Goal: Information Seeking & Learning: Check status

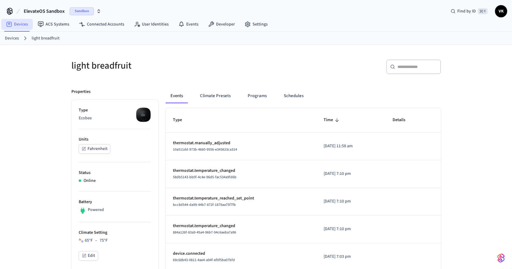
click at [19, 24] on link "Devices" at bounding box center [17, 24] width 32 height 11
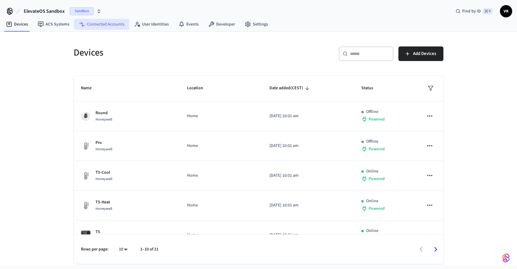
click at [103, 27] on link "Connected Accounts" at bounding box center [101, 24] width 55 height 11
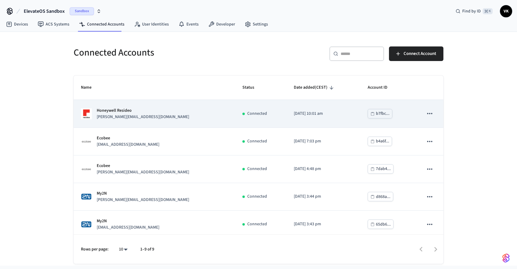
click at [160, 118] on div "Honeywell Resideo [PERSON_NAME][EMAIL_ADDRESS][DOMAIN_NAME]" at bounding box center [154, 114] width 147 height 13
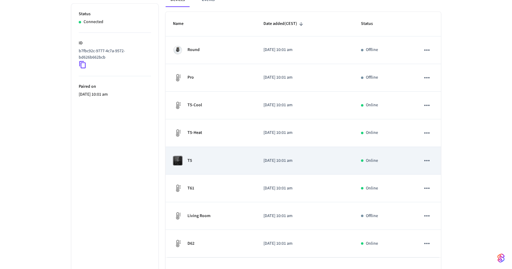
scroll to position [95, 0]
click at [207, 169] on td "T5" at bounding box center [211, 162] width 91 height 28
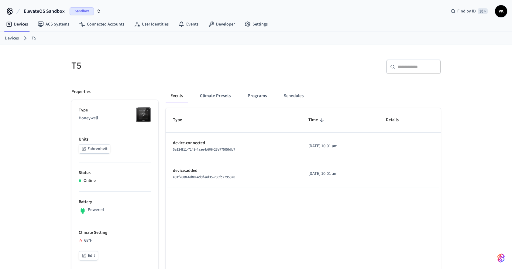
scroll to position [95, 0]
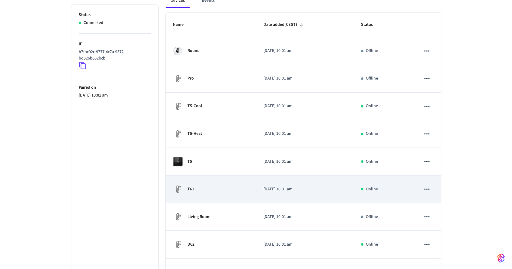
click at [209, 189] on div "T61" at bounding box center [211, 189] width 76 height 10
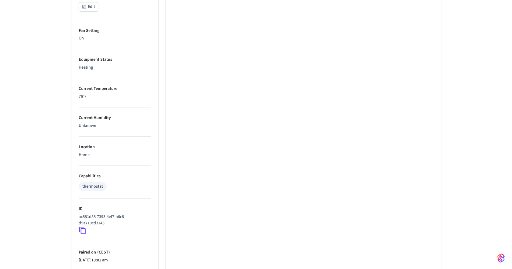
scroll to position [297, 0]
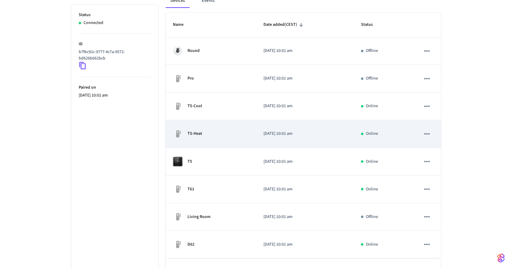
click at [219, 142] on td "T5-Heat" at bounding box center [211, 134] width 91 height 28
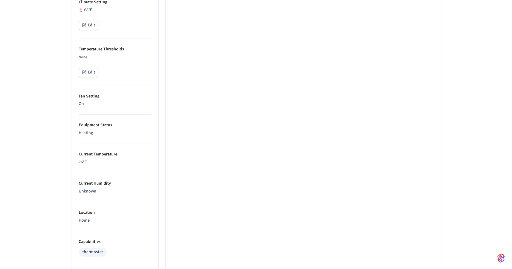
scroll to position [277, 0]
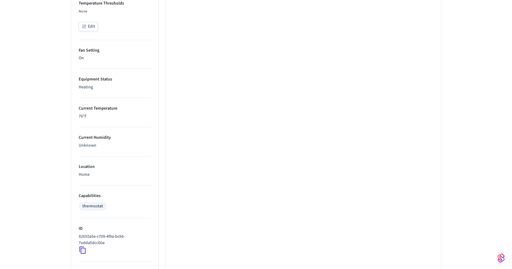
scroll to position [95, 0]
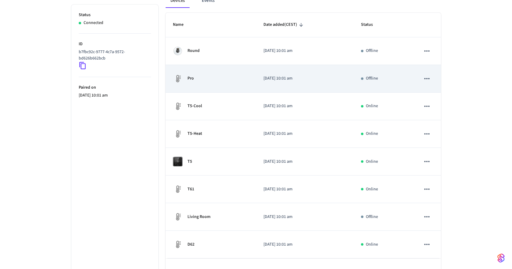
click at [210, 81] on div "Pro" at bounding box center [211, 79] width 76 height 10
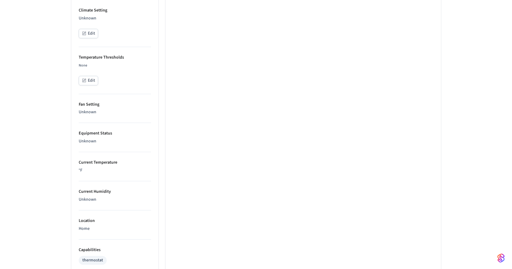
scroll to position [391, 0]
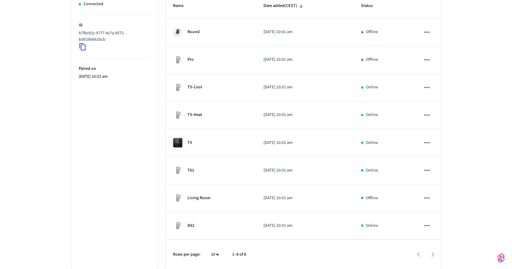
scroll to position [95, 0]
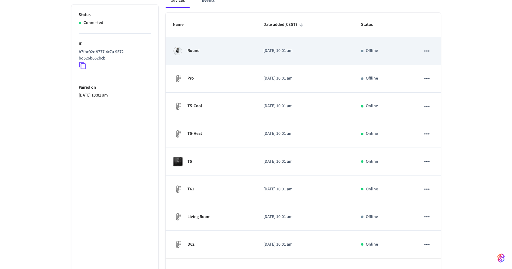
click at [223, 54] on div "Round" at bounding box center [211, 51] width 76 height 10
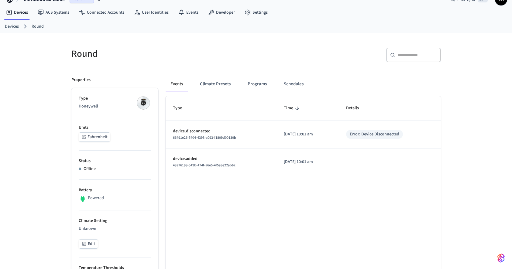
click at [92, 167] on p "Offline" at bounding box center [90, 169] width 12 height 6
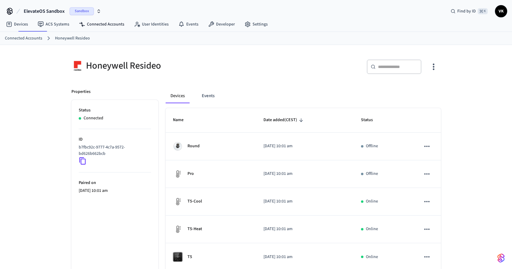
scroll to position [95, 0]
